Goal: Use online tool/utility: Utilize a website feature to perform a specific function

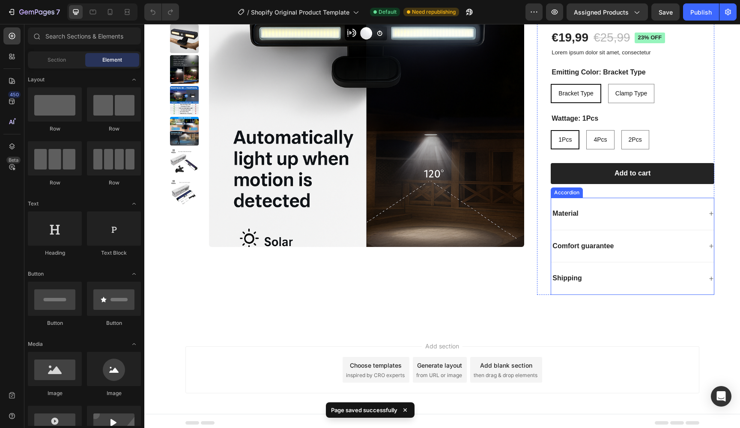
scroll to position [416, 0]
click at [610, 209] on div "Material" at bounding box center [626, 215] width 151 height 12
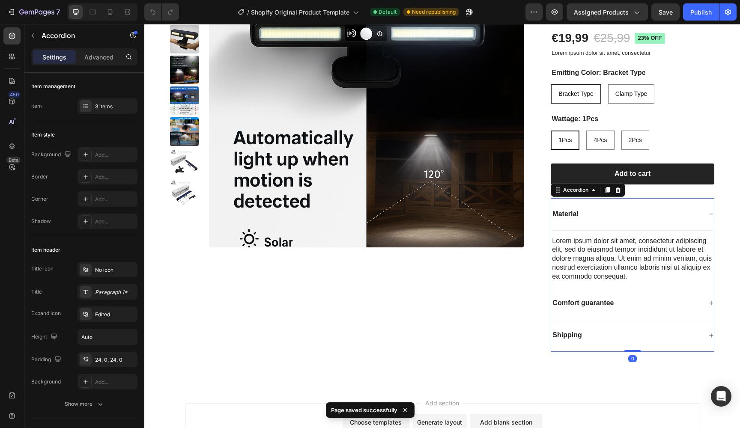
click at [610, 209] on div "Material" at bounding box center [626, 215] width 151 height 12
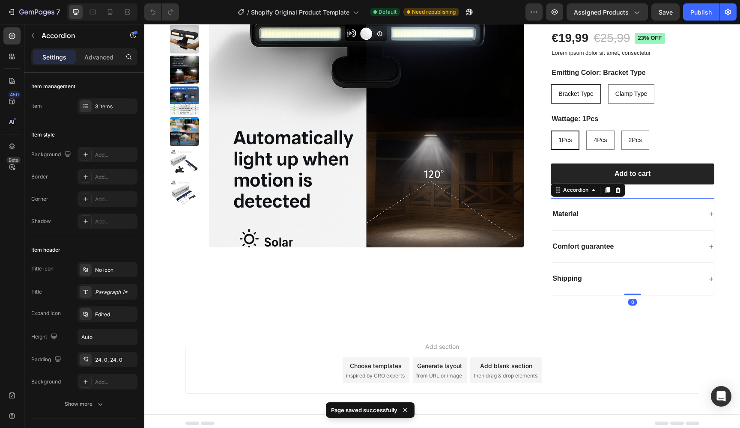
click at [606, 233] on div "Comfort guarantee" at bounding box center [632, 247] width 163 height 33
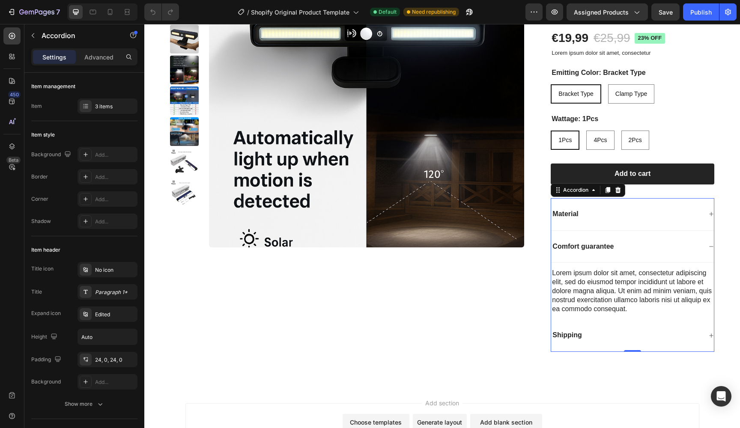
click at [606, 241] on div "Comfort guarantee" at bounding box center [583, 247] width 64 height 12
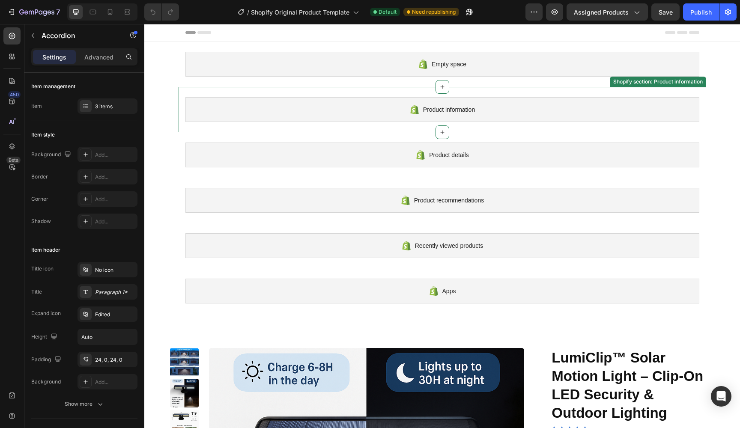
scroll to position [0, 0]
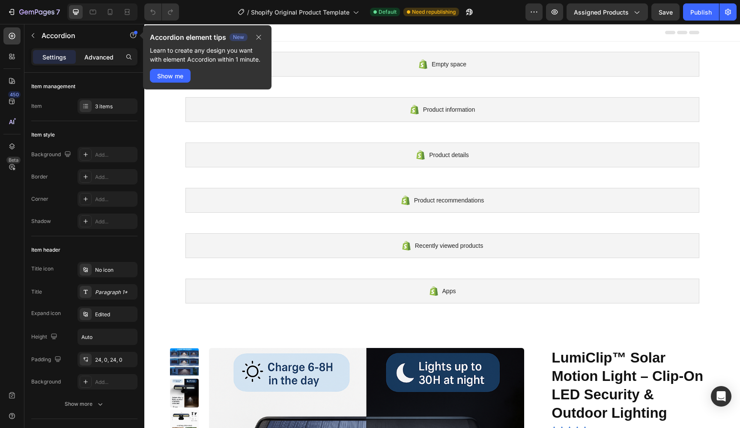
click at [91, 58] on p "Advanced" at bounding box center [98, 57] width 29 height 9
type input "100%"
type input "100"
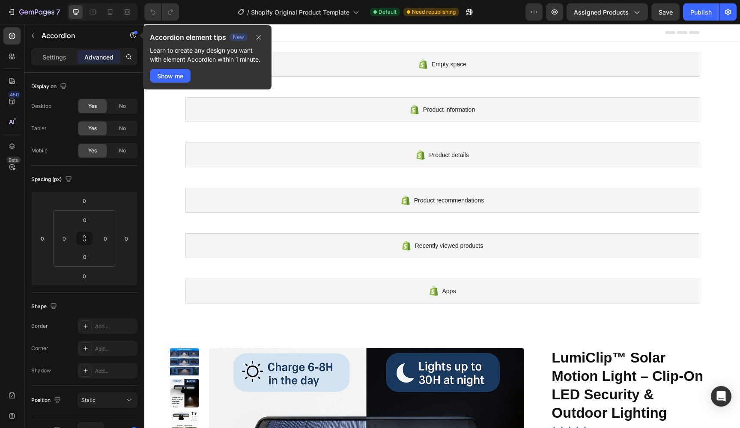
click at [431, 33] on div at bounding box center [442, 32] width 514 height 17
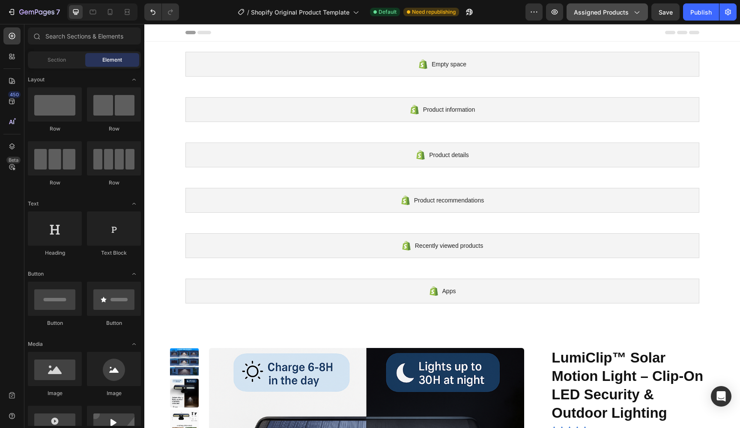
click at [636, 18] on button "Assigned Products" at bounding box center [606, 11] width 81 height 17
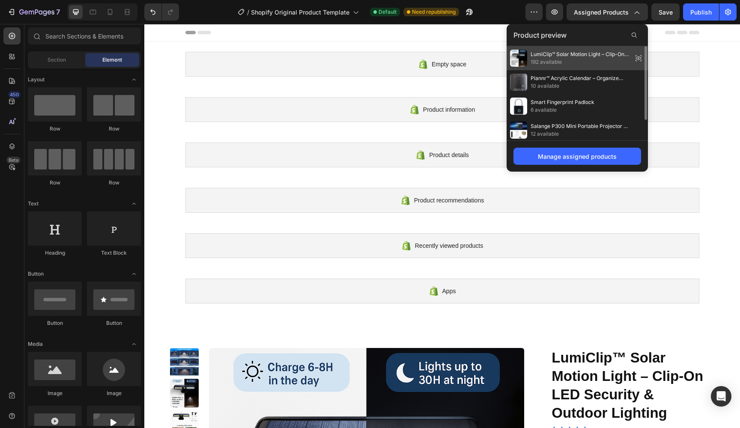
click at [586, 62] on span "192 available" at bounding box center [580, 62] width 98 height 8
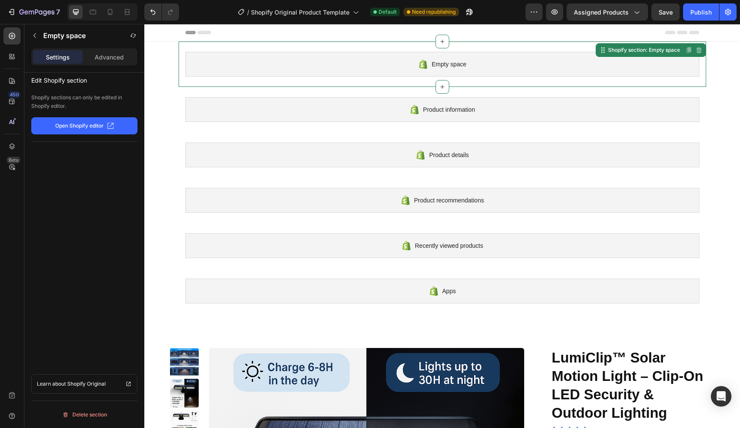
click at [377, 65] on div "Empty space" at bounding box center [442, 64] width 514 height 25
click at [383, 65] on div "Empty space" at bounding box center [442, 64] width 514 height 25
click at [113, 126] on icon "button" at bounding box center [110, 125] width 7 height 7
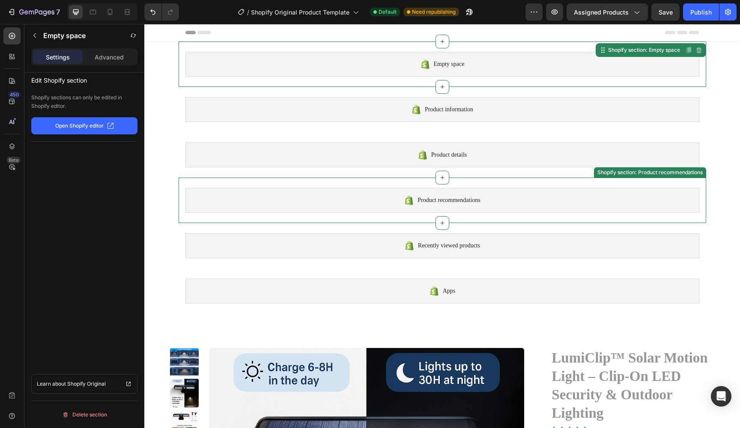
scroll to position [0, 0]
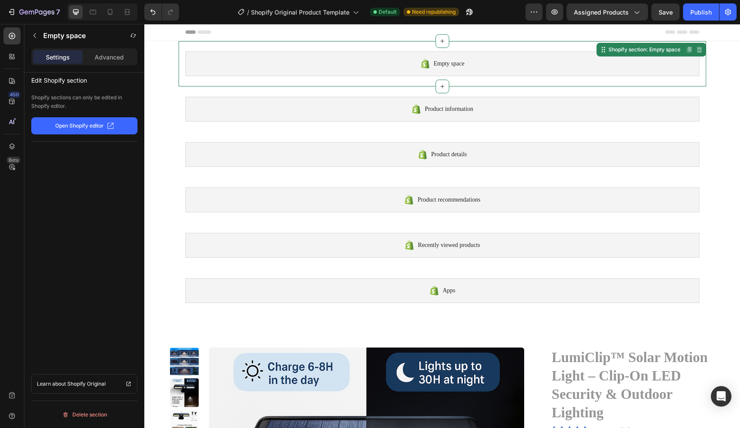
click at [259, 64] on div "Empty space" at bounding box center [442, 63] width 514 height 25
click at [644, 53] on div "Shopify section: Empty space" at bounding box center [644, 50] width 75 height 8
click at [465, 64] on span "Empty space" at bounding box center [449, 64] width 31 height 10
click at [446, 44] on div at bounding box center [442, 41] width 14 height 14
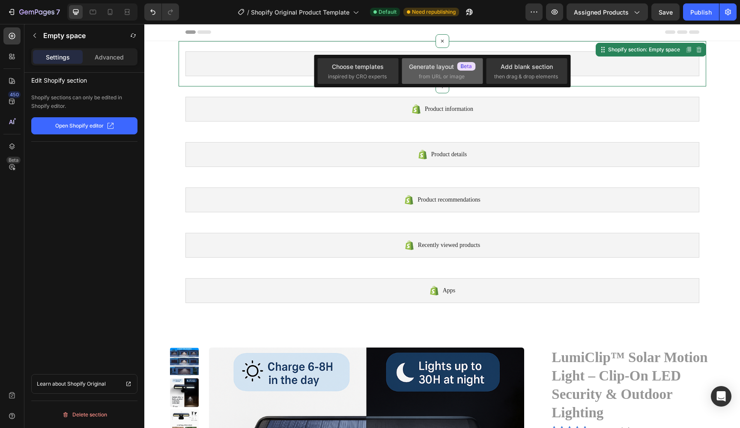
click at [440, 66] on div "Generate layout" at bounding box center [442, 66] width 67 height 9
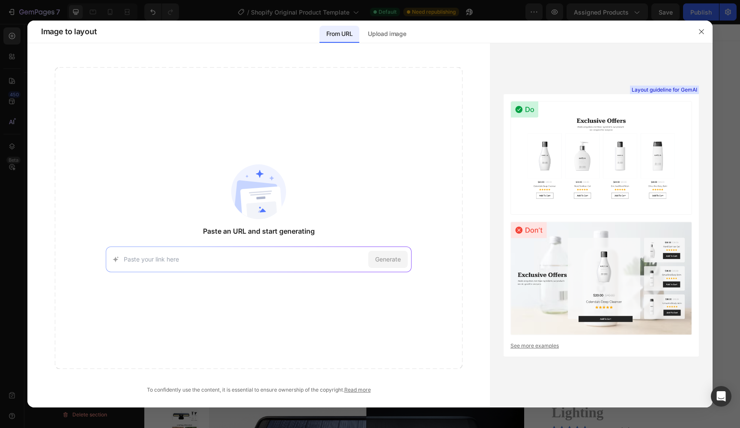
click at [540, 107] on img at bounding box center [601, 158] width 182 height 114
click at [280, 257] on input at bounding box center [244, 259] width 241 height 9
click at [381, 36] on p "Upload image" at bounding box center [387, 34] width 38 height 10
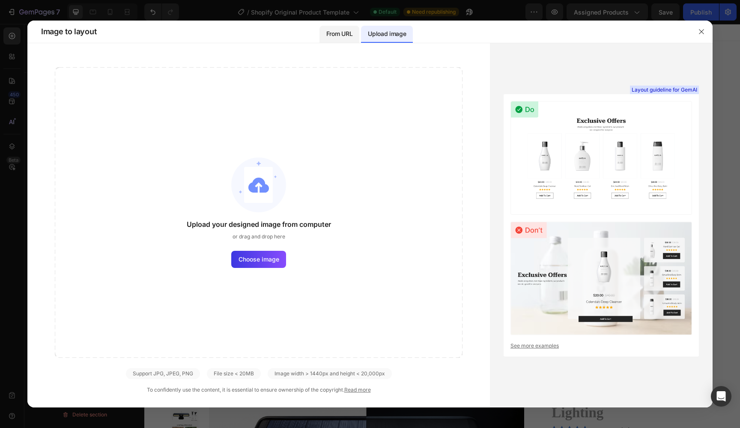
click at [343, 38] on p "From URL" at bounding box center [339, 34] width 26 height 10
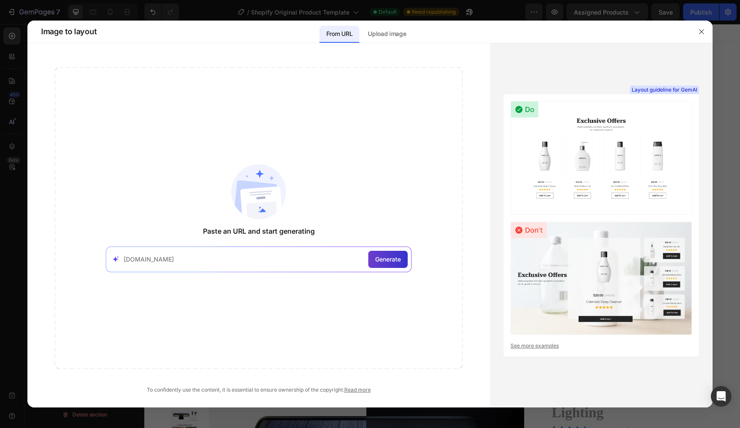
type input "[DOMAIN_NAME]"
click at [381, 252] on div "Generate" at bounding box center [387, 259] width 39 height 17
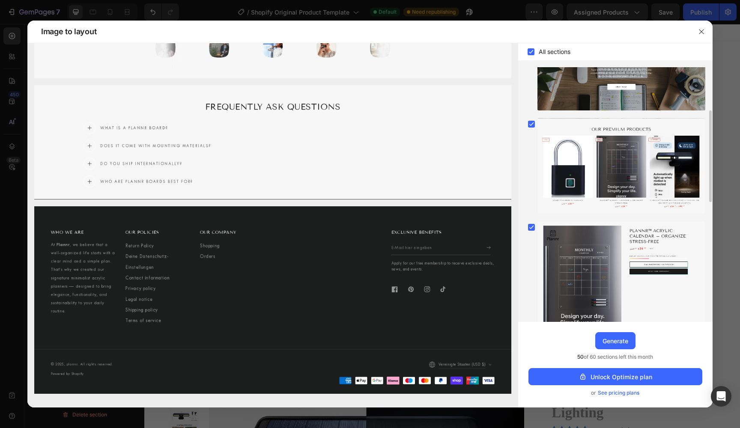
scroll to position [0, 0]
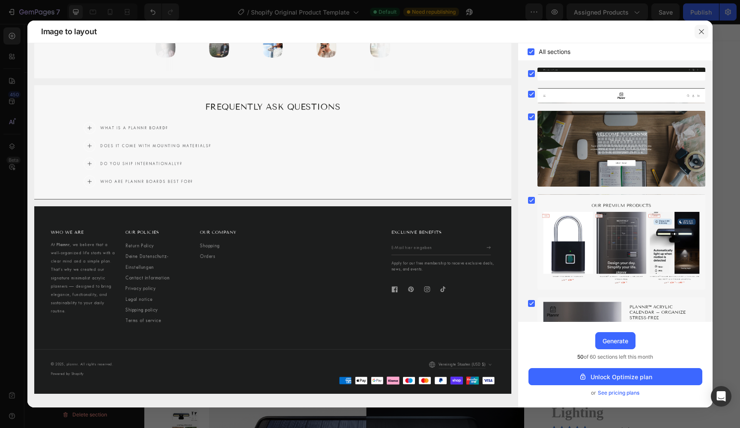
click at [703, 28] on button "button" at bounding box center [701, 32] width 14 height 14
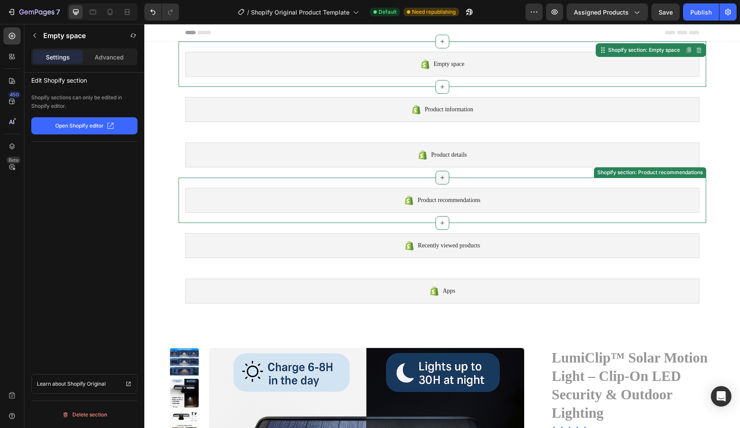
click at [445, 179] on icon at bounding box center [442, 177] width 7 height 7
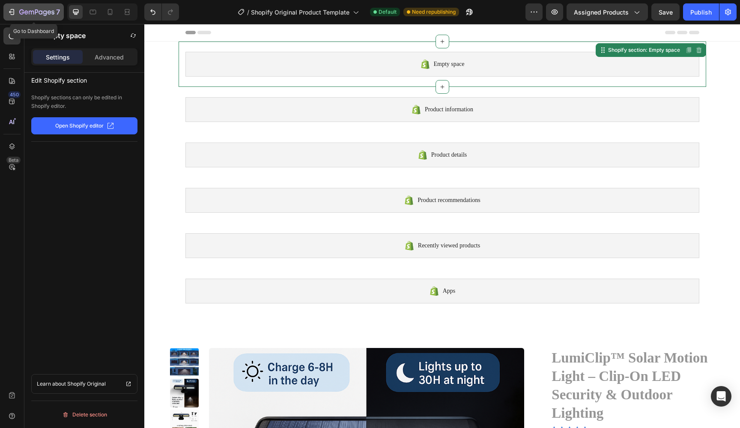
click at [8, 11] on icon "button" at bounding box center [11, 12] width 9 height 9
